Goal: Find specific page/section: Find specific page/section

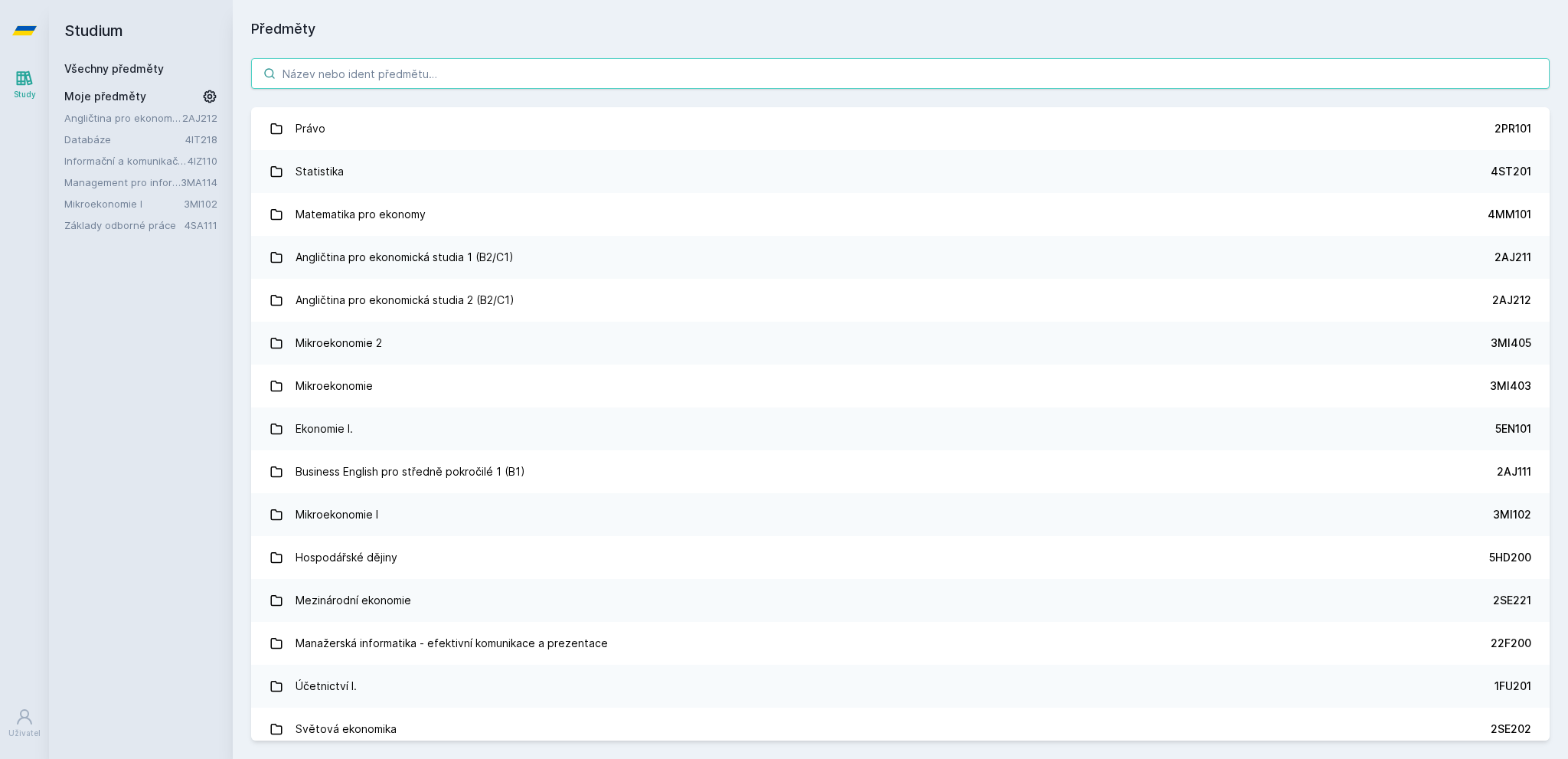
click at [419, 85] on input "search" at bounding box center [900, 73] width 1299 height 30
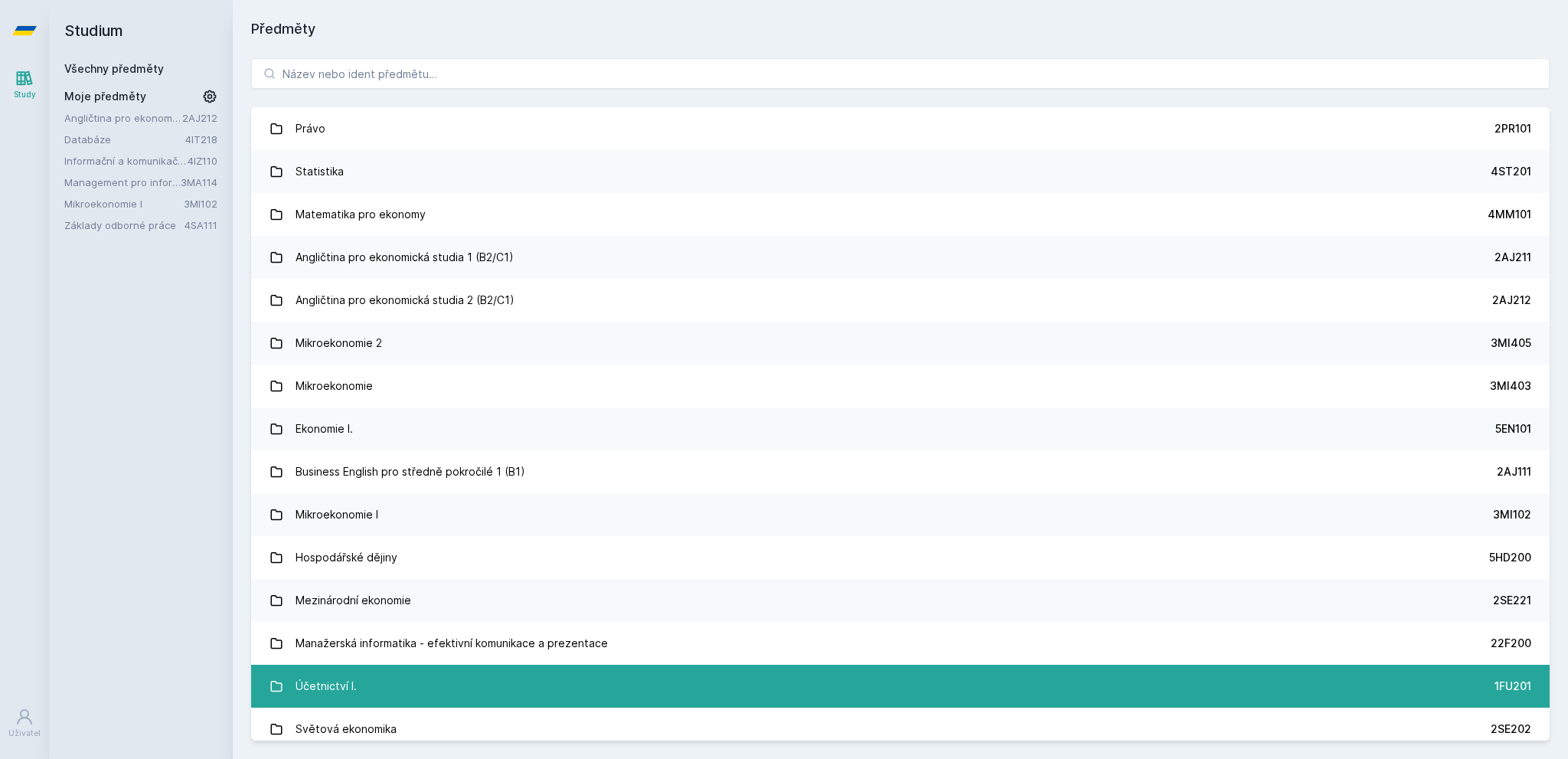
click at [317, 682] on div "Účetnictví I." at bounding box center [326, 686] width 61 height 30
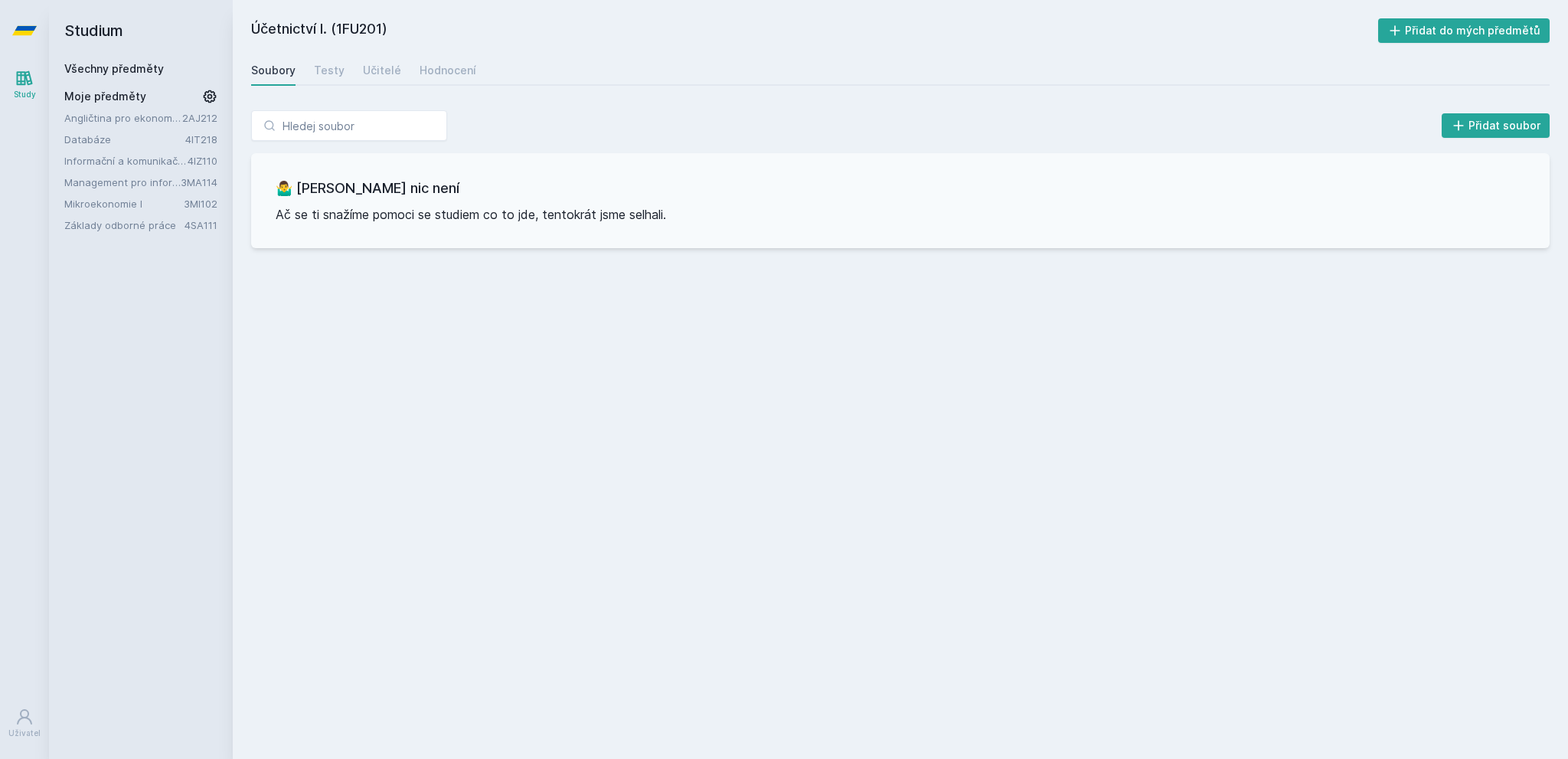
drag, startPoint x: 386, startPoint y: 169, endPoint x: 392, endPoint y: 163, distance: 8.5
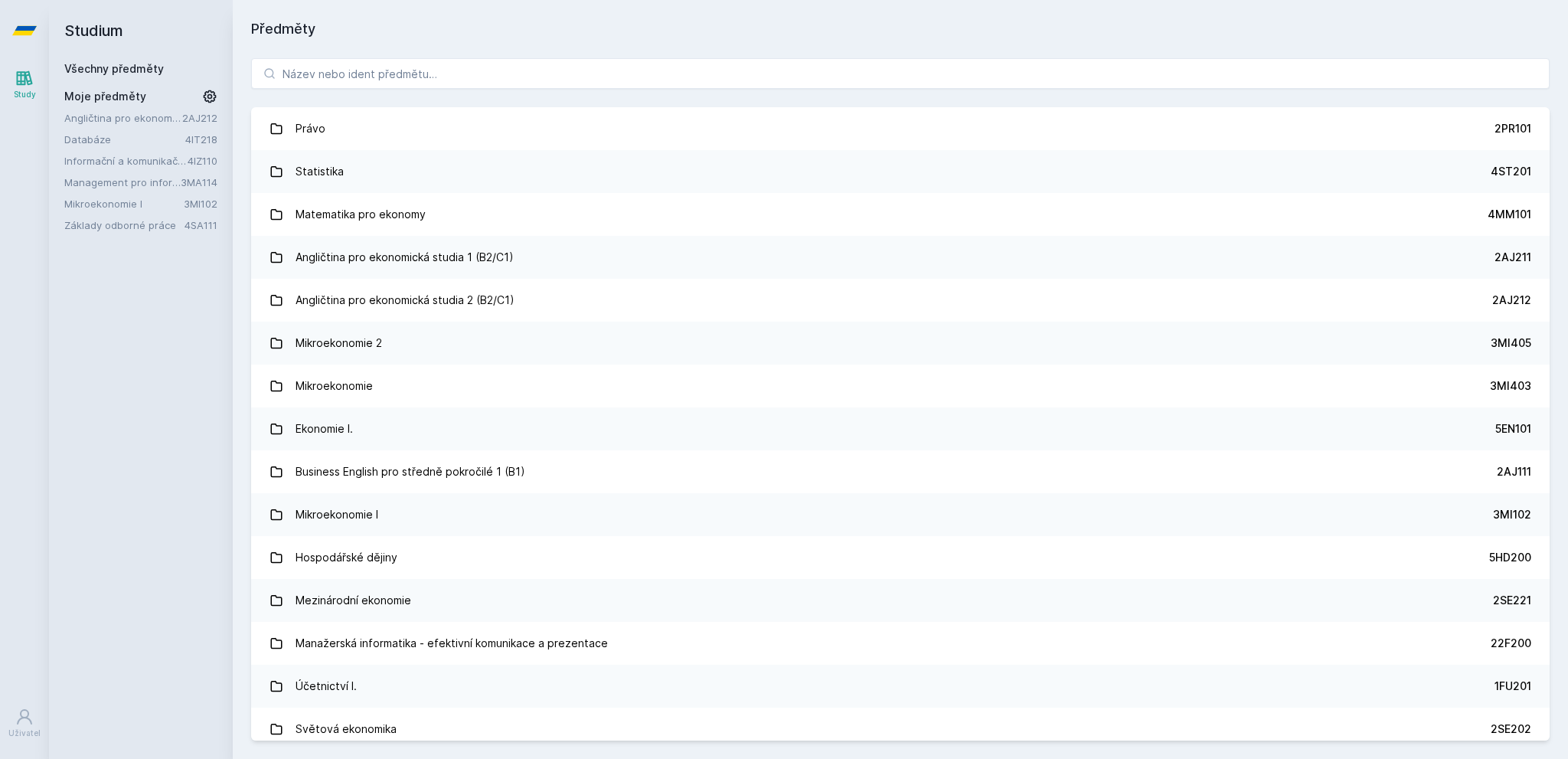
click at [66, 386] on div "Studium Všechny předměty Moje předměty Angličtina pro ekonomická studia 2 (B2/C…" at bounding box center [140, 379] width 184 height 759
click at [343, 67] on input "search" at bounding box center [900, 73] width 1299 height 30
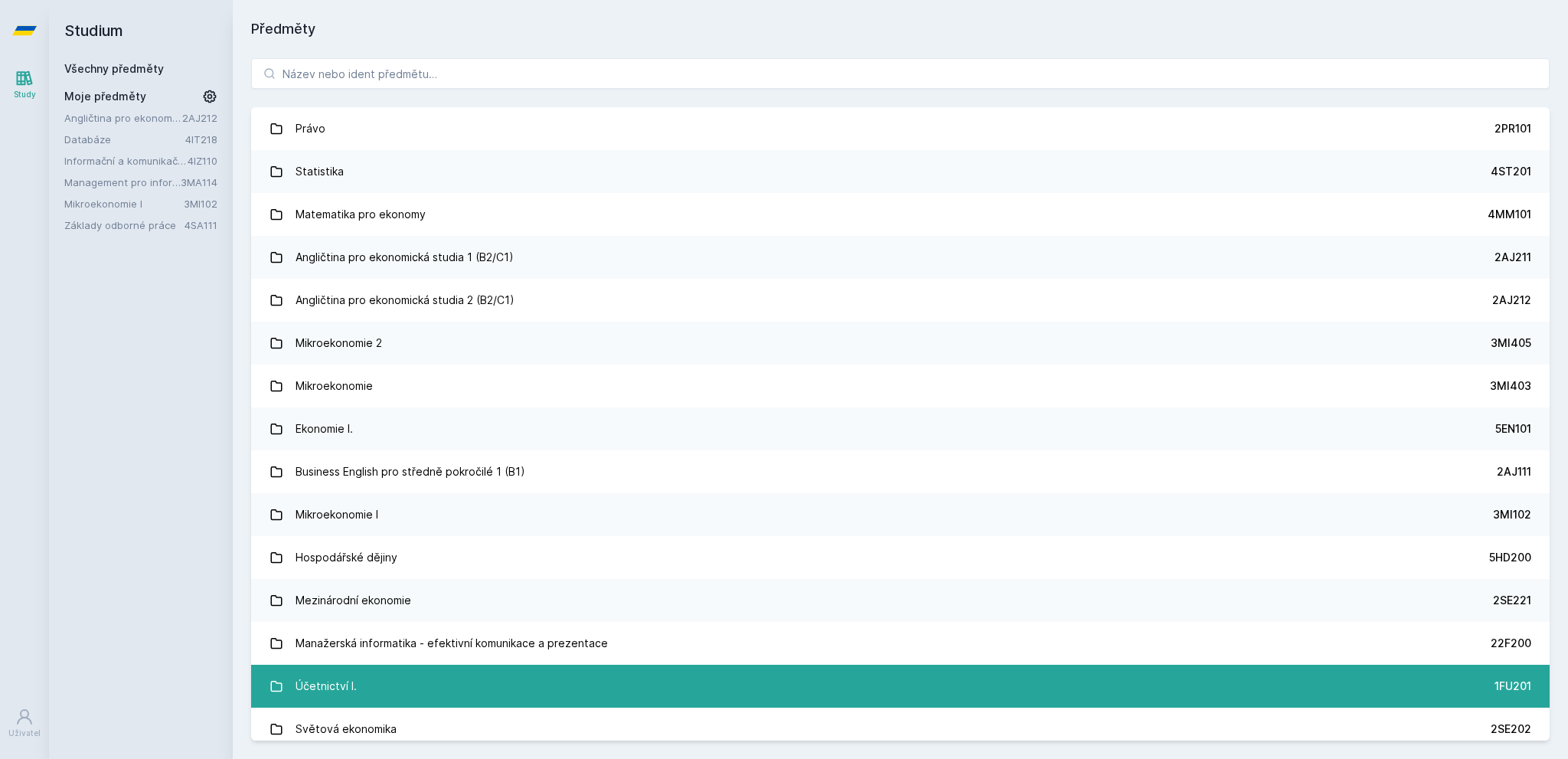
click at [350, 676] on div "Účetnictví I." at bounding box center [326, 686] width 61 height 30
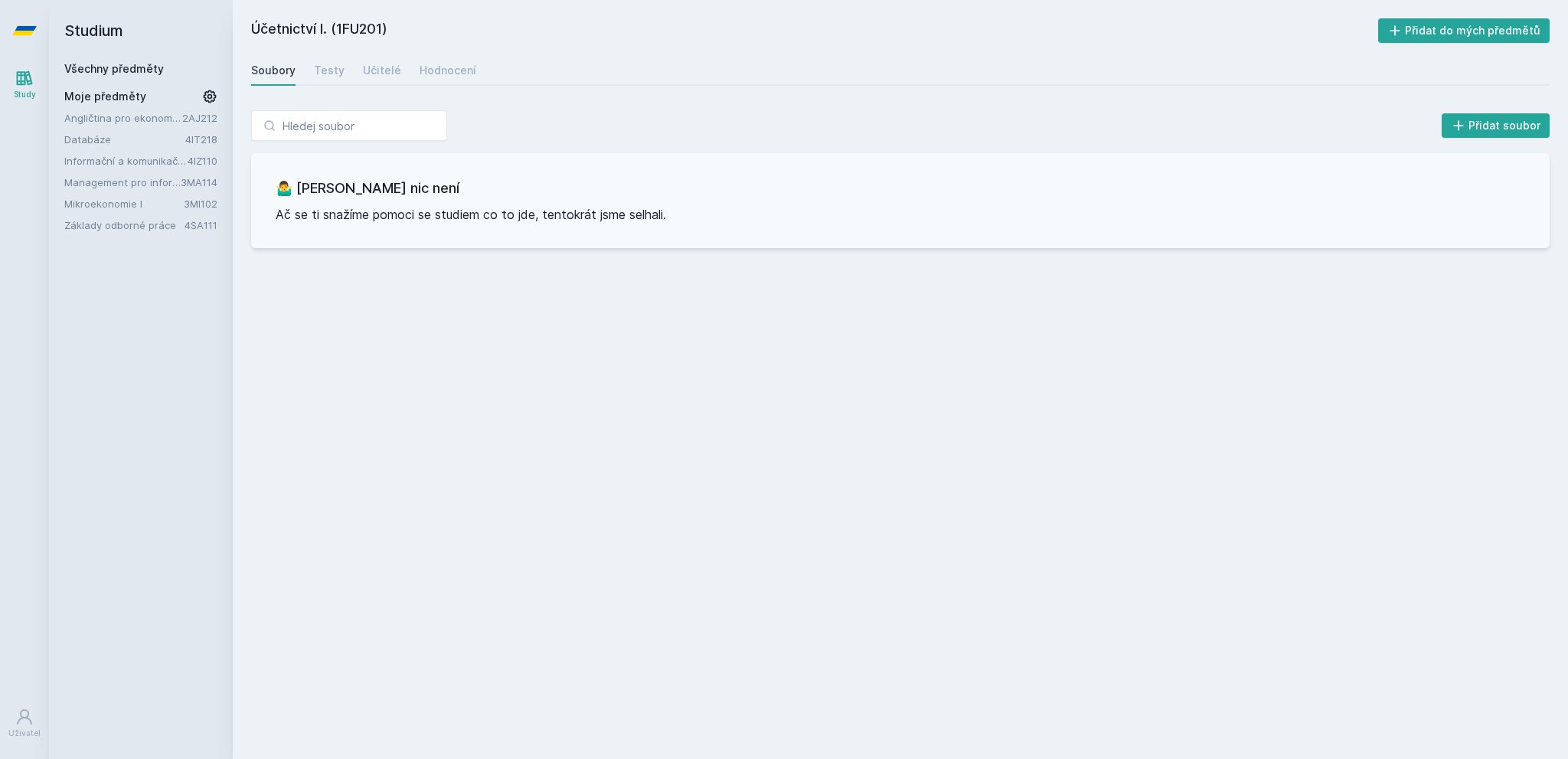
click at [358, 25] on h2 "Účetnictví I. (1FU201)" at bounding box center [814, 30] width 1127 height 24
copy h2 "1FU201"
